Goal: Task Accomplishment & Management: Complete application form

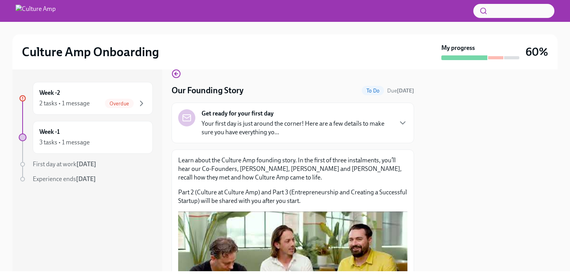
scroll to position [13, 0]
click at [403, 121] on icon "button" at bounding box center [402, 122] width 9 height 9
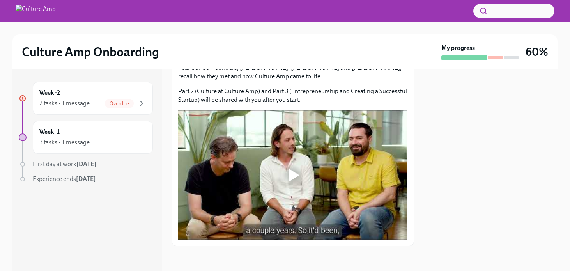
scroll to position [753, 0]
click at [76, 141] on div "3 tasks • 1 message" at bounding box center [64, 142] width 50 height 9
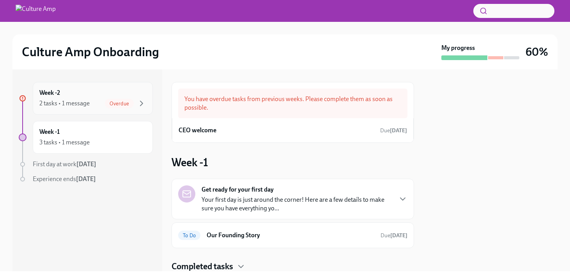
click at [129, 105] on span "Overdue" at bounding box center [119, 104] width 29 height 6
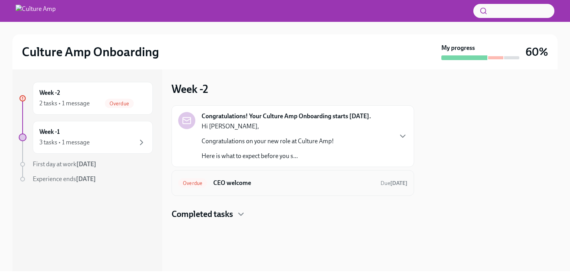
click at [339, 183] on h6 "CEO welcome" at bounding box center [293, 182] width 161 height 9
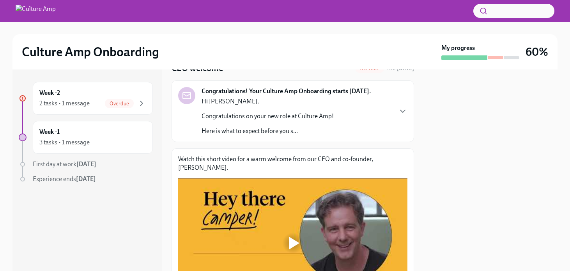
scroll to position [128, 0]
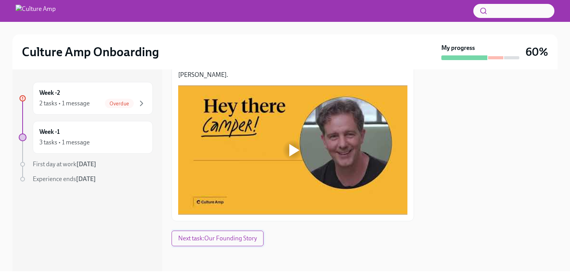
click at [238, 241] on span "Next task : Our Founding Story" at bounding box center [217, 238] width 79 height 8
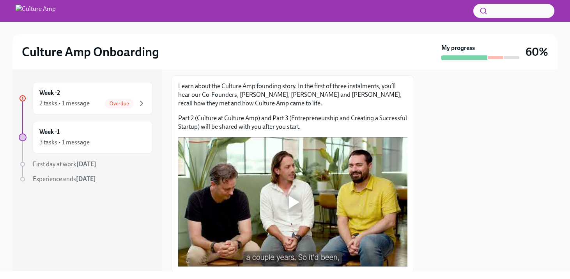
scroll to position [114, 0]
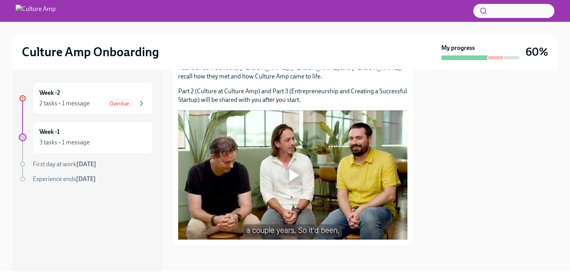
click at [317, 153] on div at bounding box center [292, 174] width 229 height 129
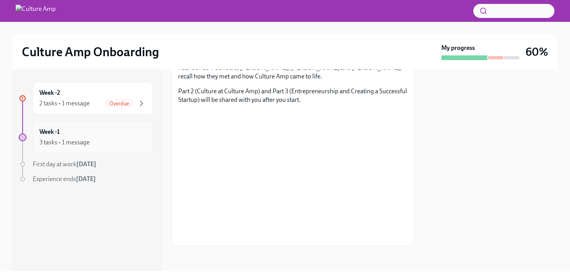
click at [59, 131] on h6 "Week -1" at bounding box center [49, 131] width 20 height 9
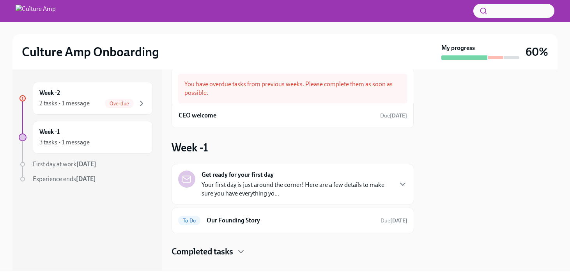
scroll to position [26, 0]
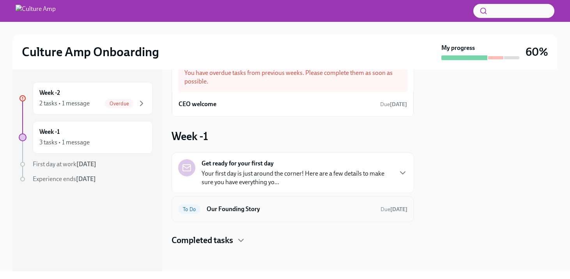
click at [254, 203] on div "To Do Our Founding Story Due [DATE]" at bounding box center [292, 209] width 229 height 12
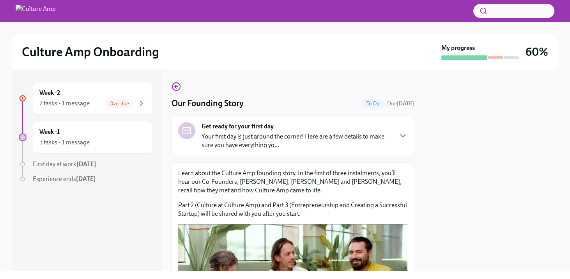
scroll to position [114, 0]
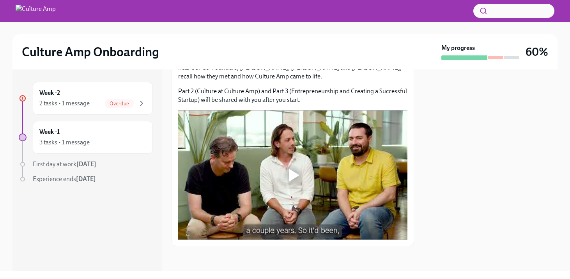
click at [299, 185] on div at bounding box center [292, 174] width 25 height 25
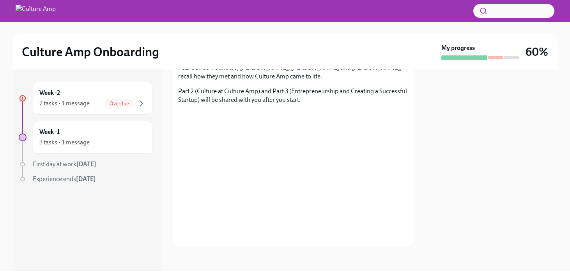
click at [67, 162] on span "First day at work [DATE]" at bounding box center [64, 163] width 63 height 7
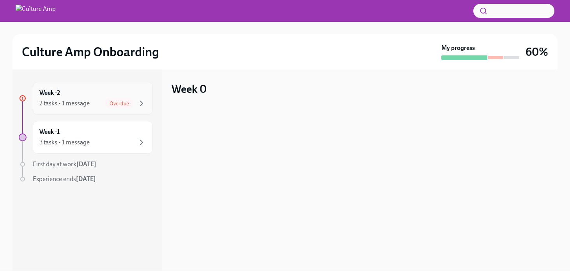
click at [113, 85] on div "Week -2 2 tasks • 1 message Overdue" at bounding box center [93, 98] width 120 height 33
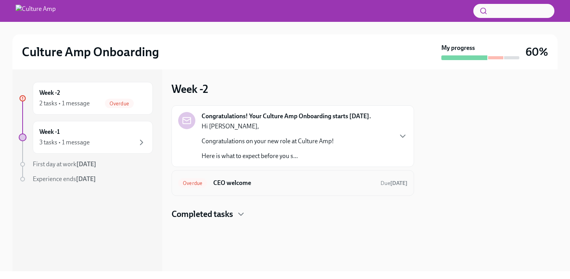
click at [196, 182] on span "Overdue" at bounding box center [192, 183] width 29 height 6
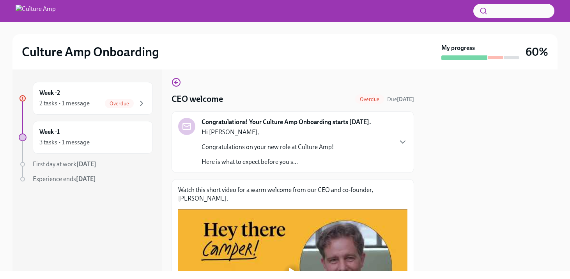
scroll to position [5, 0]
click at [401, 140] on icon "button" at bounding box center [402, 141] width 9 height 9
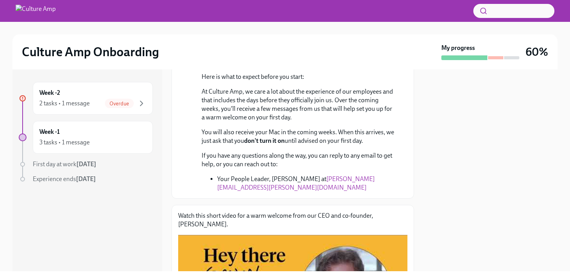
scroll to position [117, 0]
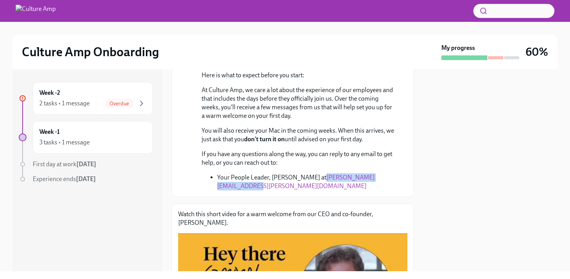
drag, startPoint x: 302, startPoint y: 189, endPoint x: 205, endPoint y: 186, distance: 97.8
click at [205, 186] on ul "Your People Leader, [PERSON_NAME] at [PERSON_NAME][EMAIL_ADDRESS][PERSON_NAME][…" at bounding box center [297, 181] width 193 height 17
click at [305, 194] on div "Congratulations! Your Culture Amp Onboarding starts [DATE]. [DATE] Hi [PERSON_N…" at bounding box center [292, 97] width 242 height 199
drag, startPoint x: 300, startPoint y: 189, endPoint x: 210, endPoint y: 186, distance: 90.0
click at [210, 186] on ul "Your People Leader, [PERSON_NAME] at [PERSON_NAME][EMAIL_ADDRESS][PERSON_NAME][…" at bounding box center [297, 181] width 193 height 17
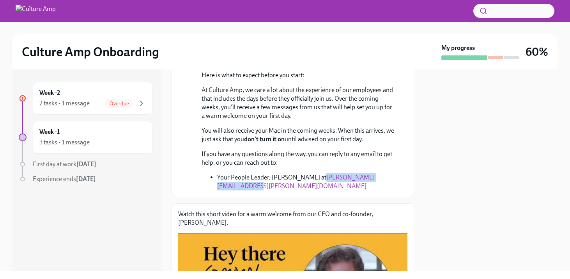
copy link "[PERSON_NAME][EMAIL_ADDRESS][PERSON_NAME][DOMAIN_NAME]"
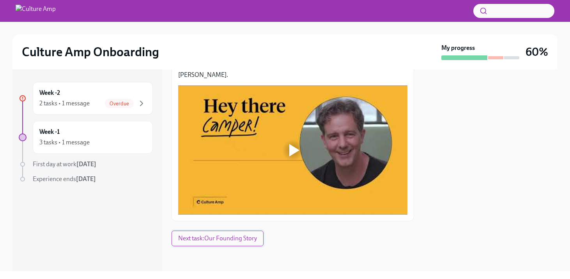
click at [234, 240] on span "Next task : Our Founding Story" at bounding box center [217, 238] width 79 height 8
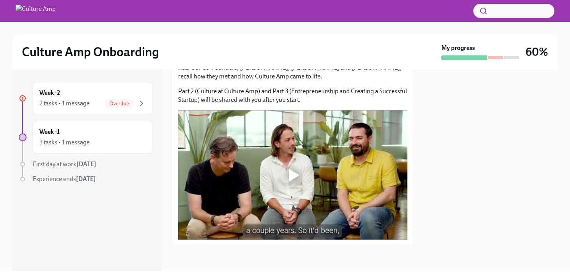
scroll to position [753, 0]
click at [296, 172] on div at bounding box center [294, 175] width 10 height 12
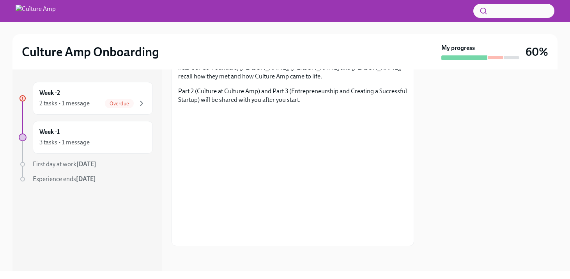
click at [495, 59] on div at bounding box center [480, 57] width 78 height 5
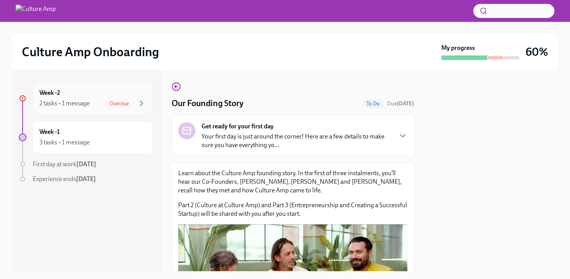
click at [129, 103] on span "Overdue" at bounding box center [119, 104] width 29 height 6
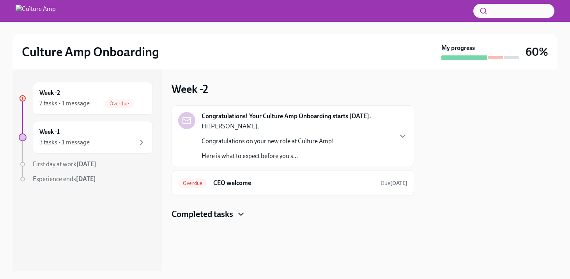
click at [240, 215] on icon "button" at bounding box center [240, 213] width 9 height 9
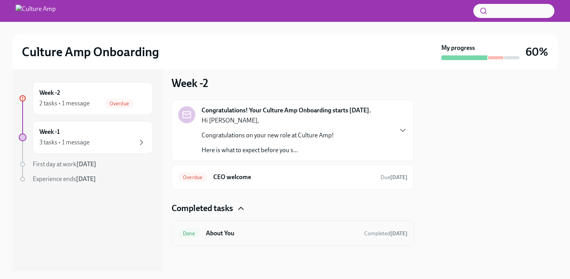
click at [216, 228] on div "Done About You Completed 5 days ago" at bounding box center [292, 233] width 229 height 12
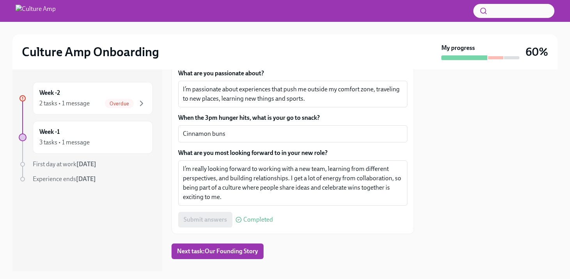
scroll to position [269, 0]
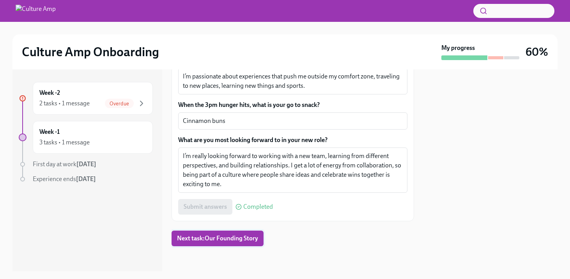
click at [247, 239] on span "Next task : Our Founding Story" at bounding box center [217, 238] width 81 height 8
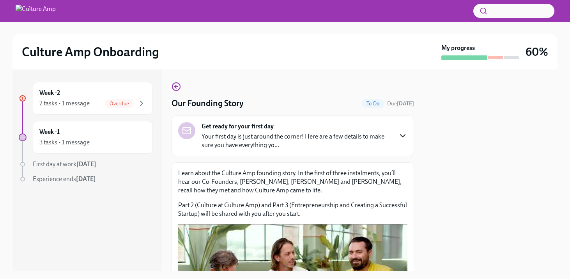
click at [399, 135] on icon "button" at bounding box center [402, 135] width 9 height 9
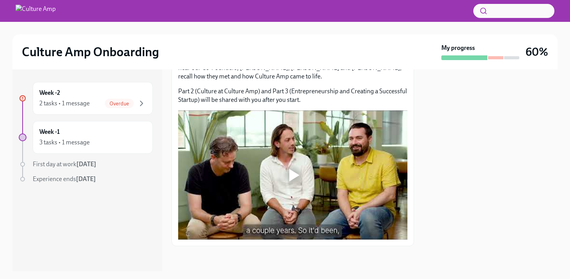
scroll to position [753, 0]
drag, startPoint x: 486, startPoint y: 170, endPoint x: 437, endPoint y: 171, distance: 48.7
click at [437, 171] on div at bounding box center [490, 169] width 134 height 201
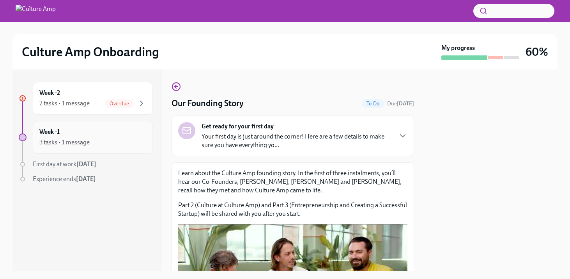
click at [83, 122] on div "Week -1 3 tasks • 1 message" at bounding box center [93, 137] width 120 height 33
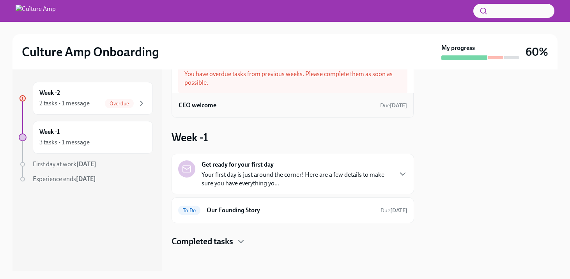
scroll to position [26, 0]
click at [239, 237] on icon "button" at bounding box center [240, 239] width 9 height 9
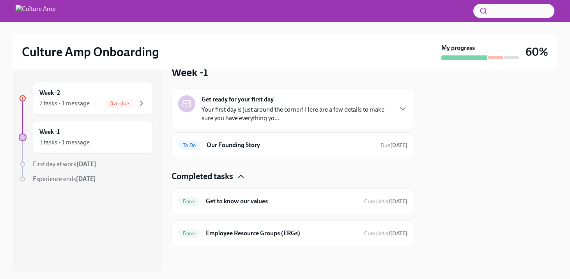
scroll to position [77, 0]
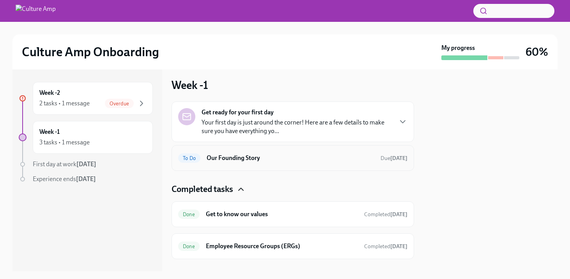
click at [238, 160] on h6 "Our Founding Story" at bounding box center [290, 157] width 168 height 9
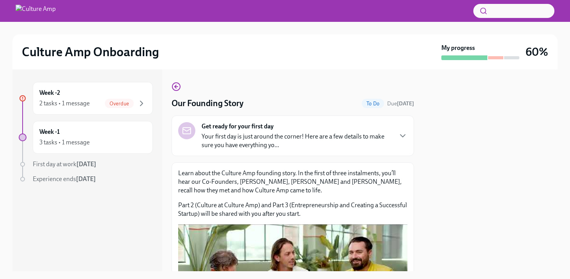
click at [242, 140] on p "Your first day is just around the corner! Here are a few details to make sure y…" at bounding box center [296, 140] width 190 height 17
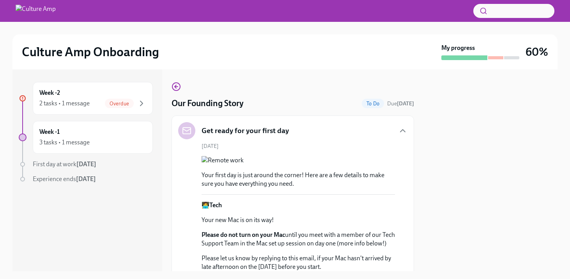
click at [508, 59] on div at bounding box center [511, 57] width 15 height 3
drag, startPoint x: 526, startPoint y: 57, endPoint x: 141, endPoint y: 52, distance: 384.9
click at [141, 52] on div "Culture Amp Onboarding My progress 60%" at bounding box center [285, 52] width 526 height 16
click at [56, 11] on img at bounding box center [36, 11] width 40 height 12
click at [54, 51] on h2 "Culture Amp Onboarding" at bounding box center [90, 52] width 137 height 16
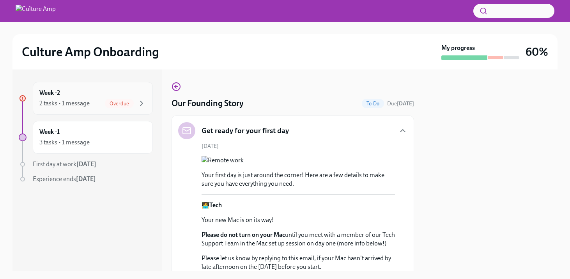
click at [88, 100] on div "2 tasks • 1 message" at bounding box center [64, 103] width 50 height 9
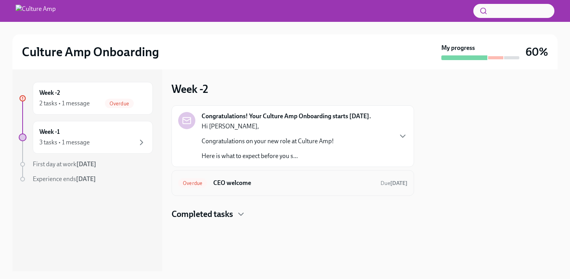
click at [199, 183] on span "Overdue" at bounding box center [192, 183] width 29 height 6
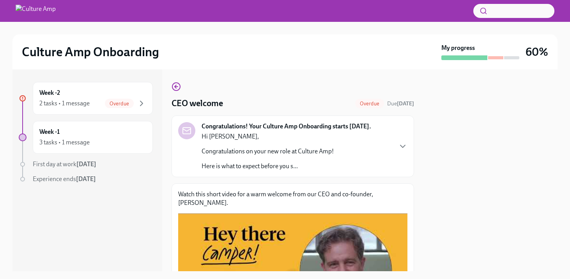
scroll to position [128, 0]
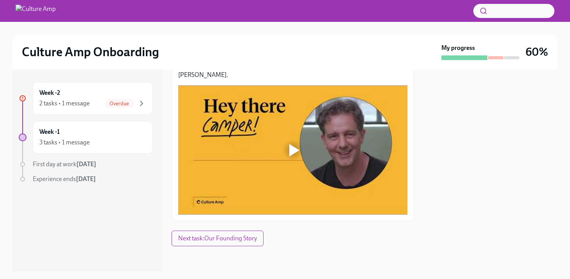
click at [300, 146] on div at bounding box center [292, 150] width 25 height 25
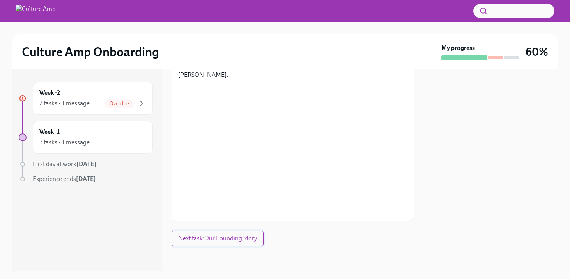
click at [194, 240] on span "Next task : Our Founding Story" at bounding box center [217, 238] width 79 height 8
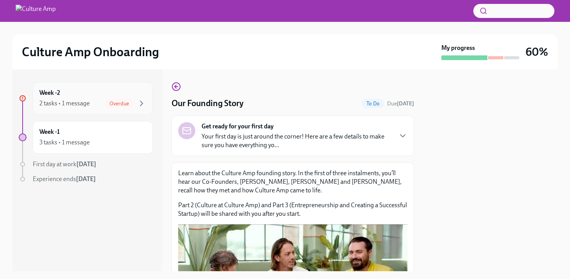
click at [129, 105] on span "Overdue" at bounding box center [119, 104] width 29 height 6
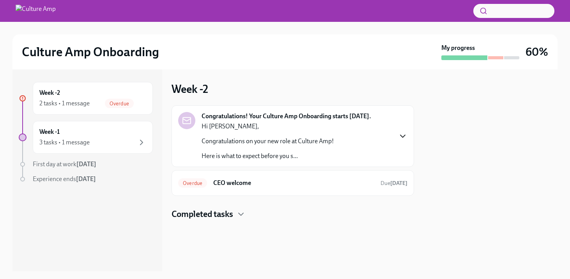
click at [400, 140] on icon "button" at bounding box center [402, 135] width 9 height 9
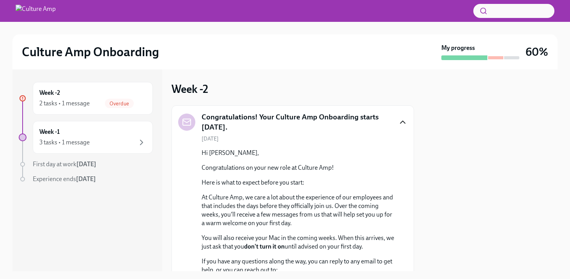
scroll to position [111, 0]
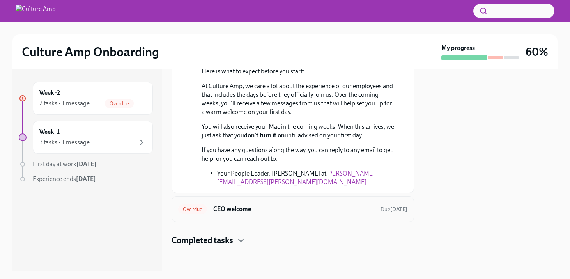
click at [234, 208] on h6 "CEO welcome" at bounding box center [293, 209] width 161 height 9
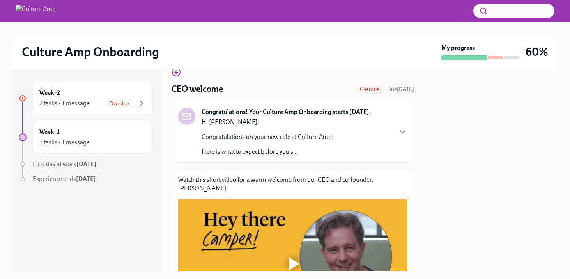
scroll to position [16, 0]
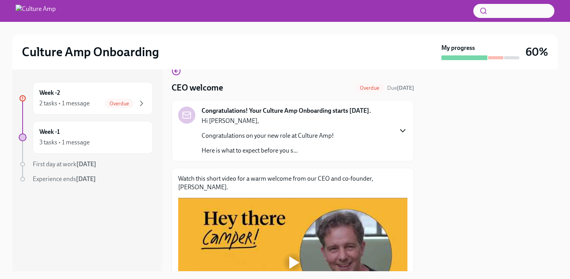
click at [399, 132] on icon "button" at bounding box center [402, 130] width 9 height 9
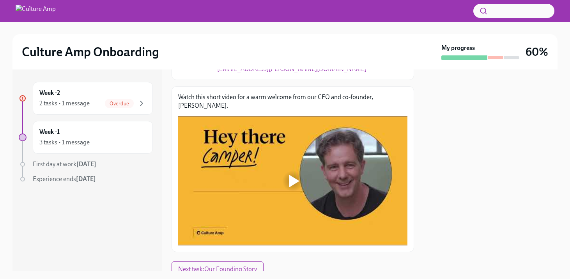
scroll to position [265, 0]
